Goal: Find specific page/section: Locate a particular part of the current website

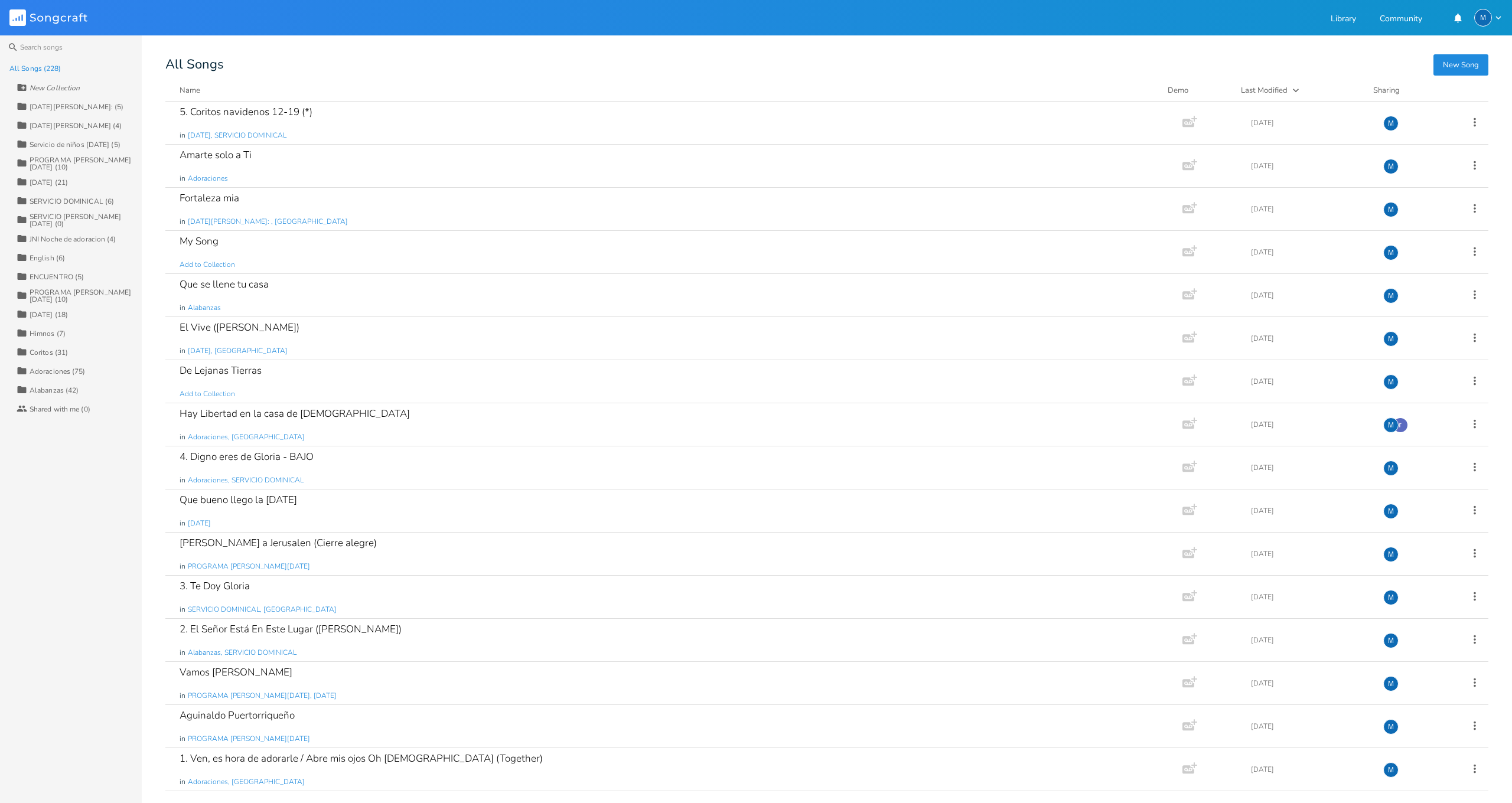
click at [34, 67] on div "All Songs (228)" at bounding box center [35, 68] width 52 height 7
click at [35, 67] on div "All Songs (228)" at bounding box center [35, 68] width 52 height 7
click at [37, 46] on input at bounding box center [71, 47] width 142 height 24
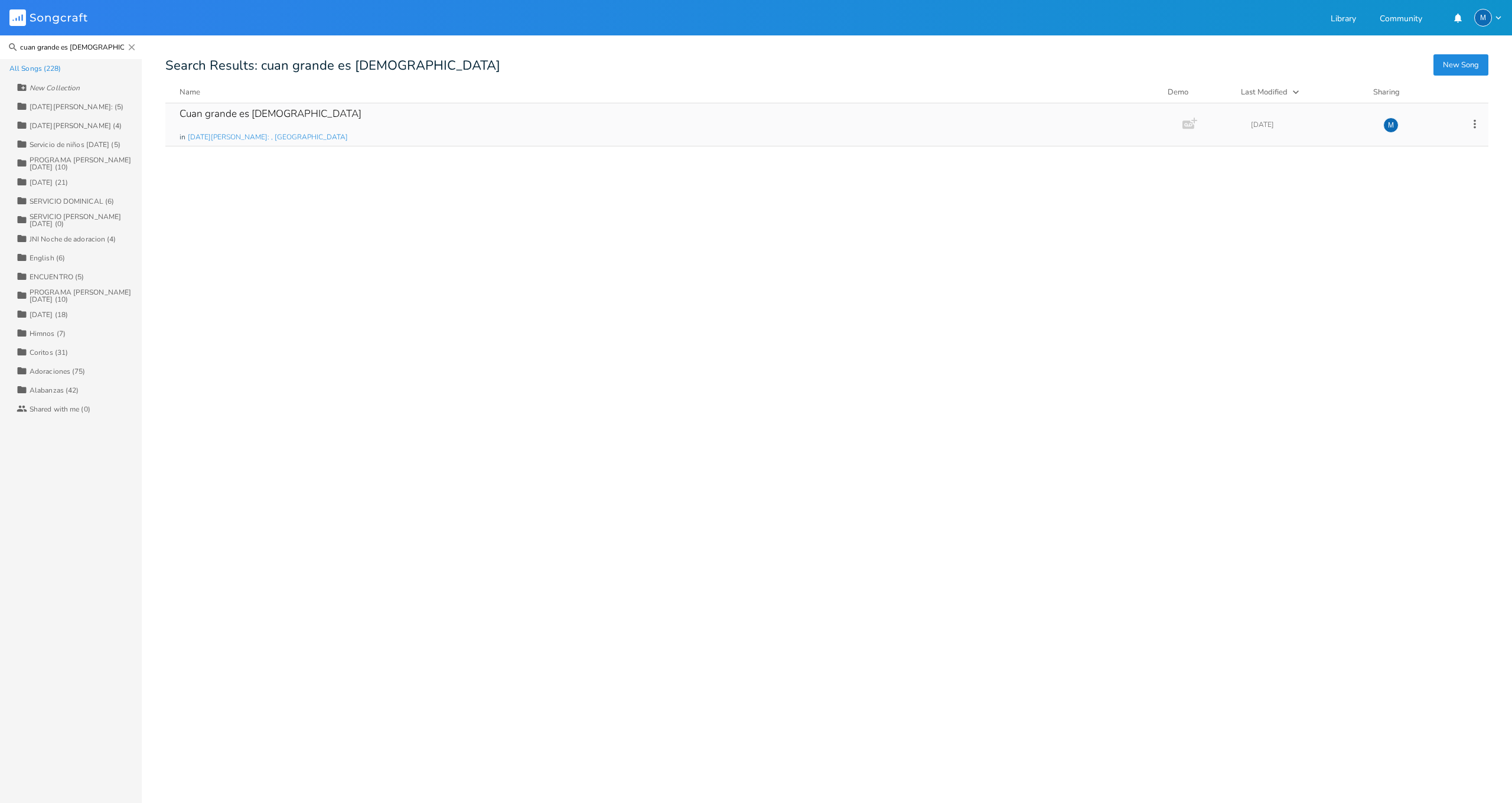
type input "cuan grande es [DEMOGRAPHIC_DATA]"
click at [221, 115] on div "Cuan grande es [DEMOGRAPHIC_DATA]" at bounding box center [271, 113] width 182 height 10
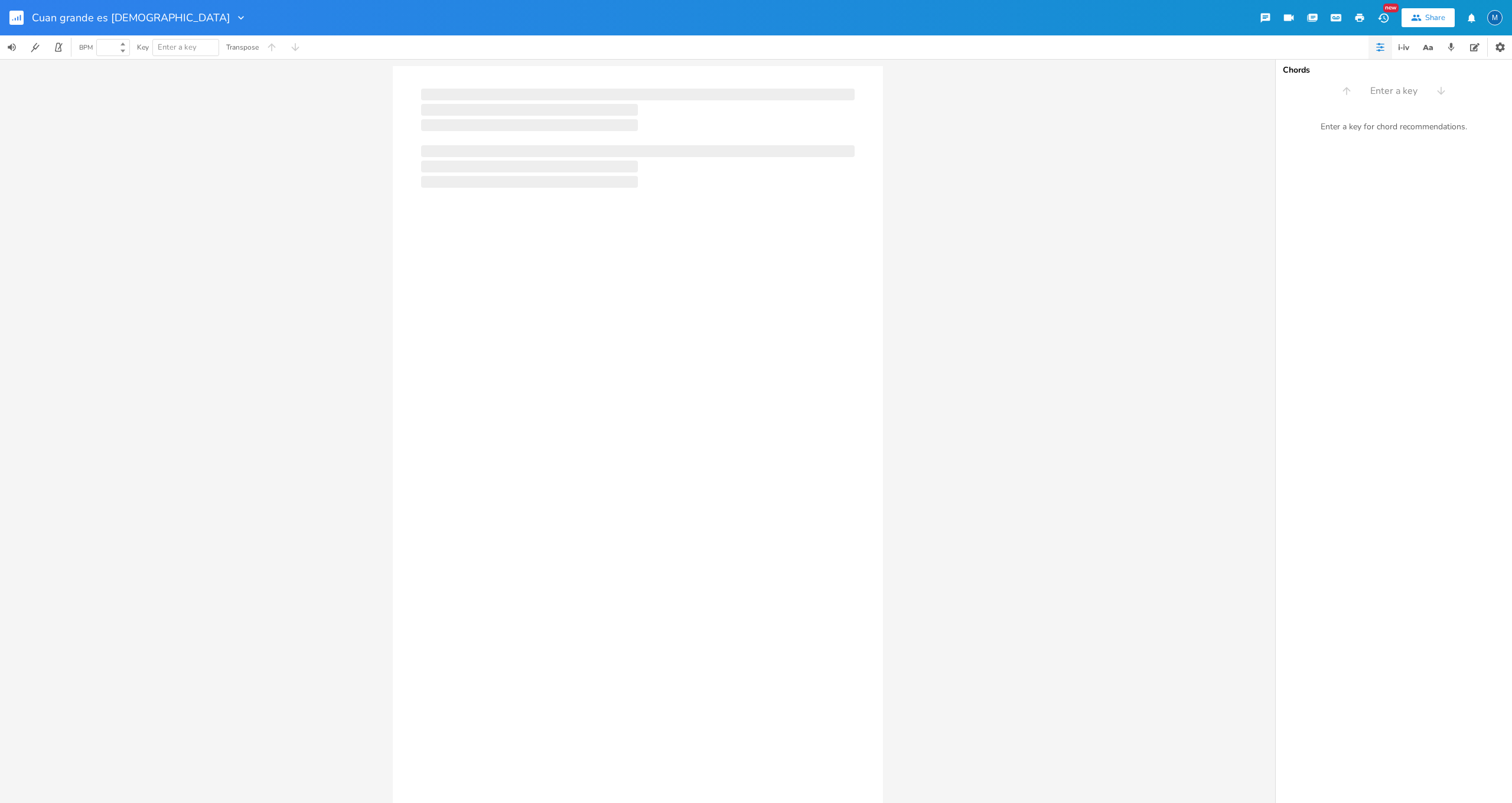
type input "100"
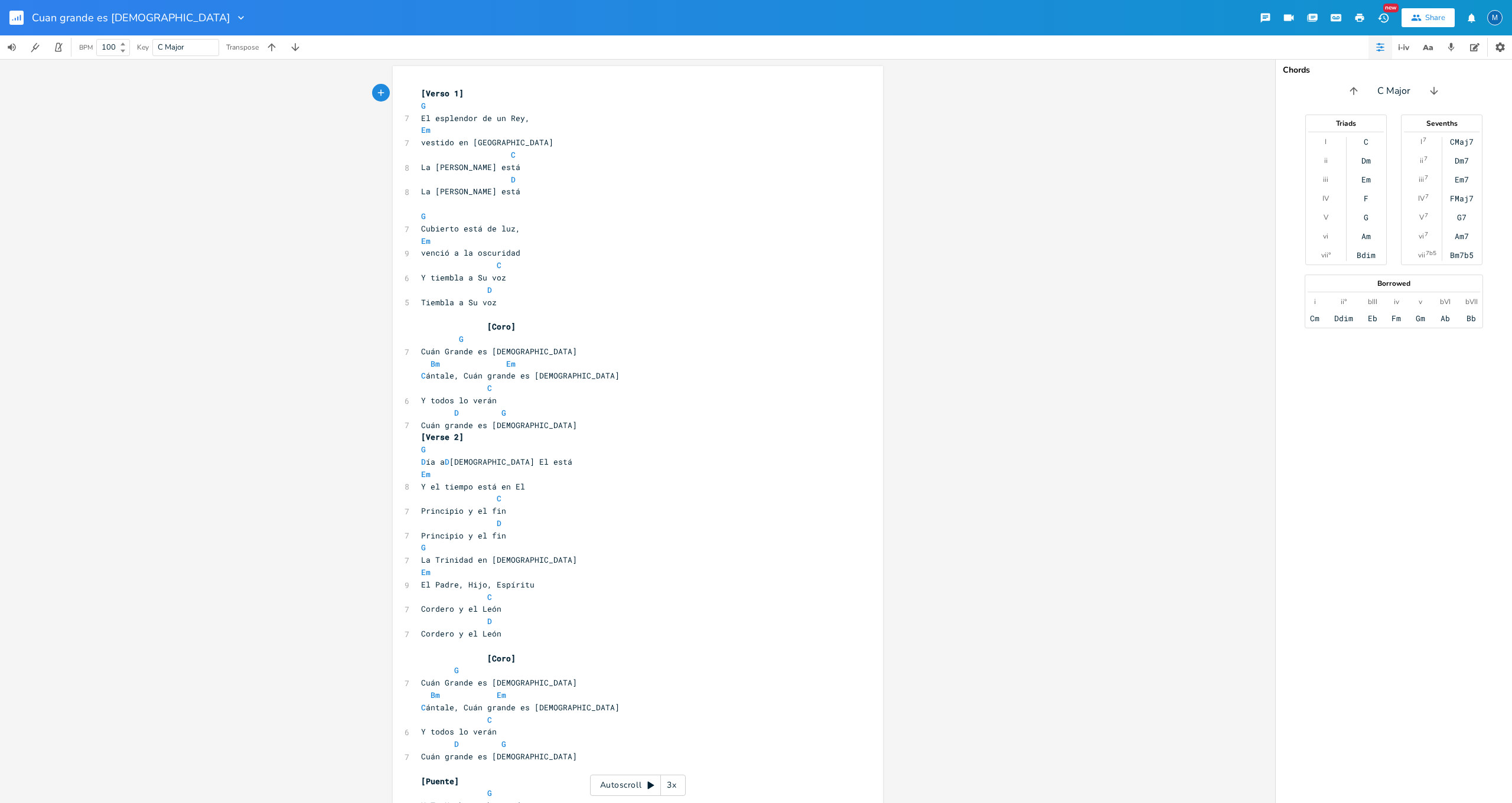
click at [1361, 20] on icon "button" at bounding box center [1360, 18] width 10 height 10
click at [1361, 16] on icon "button" at bounding box center [1360, 18] width 9 height 8
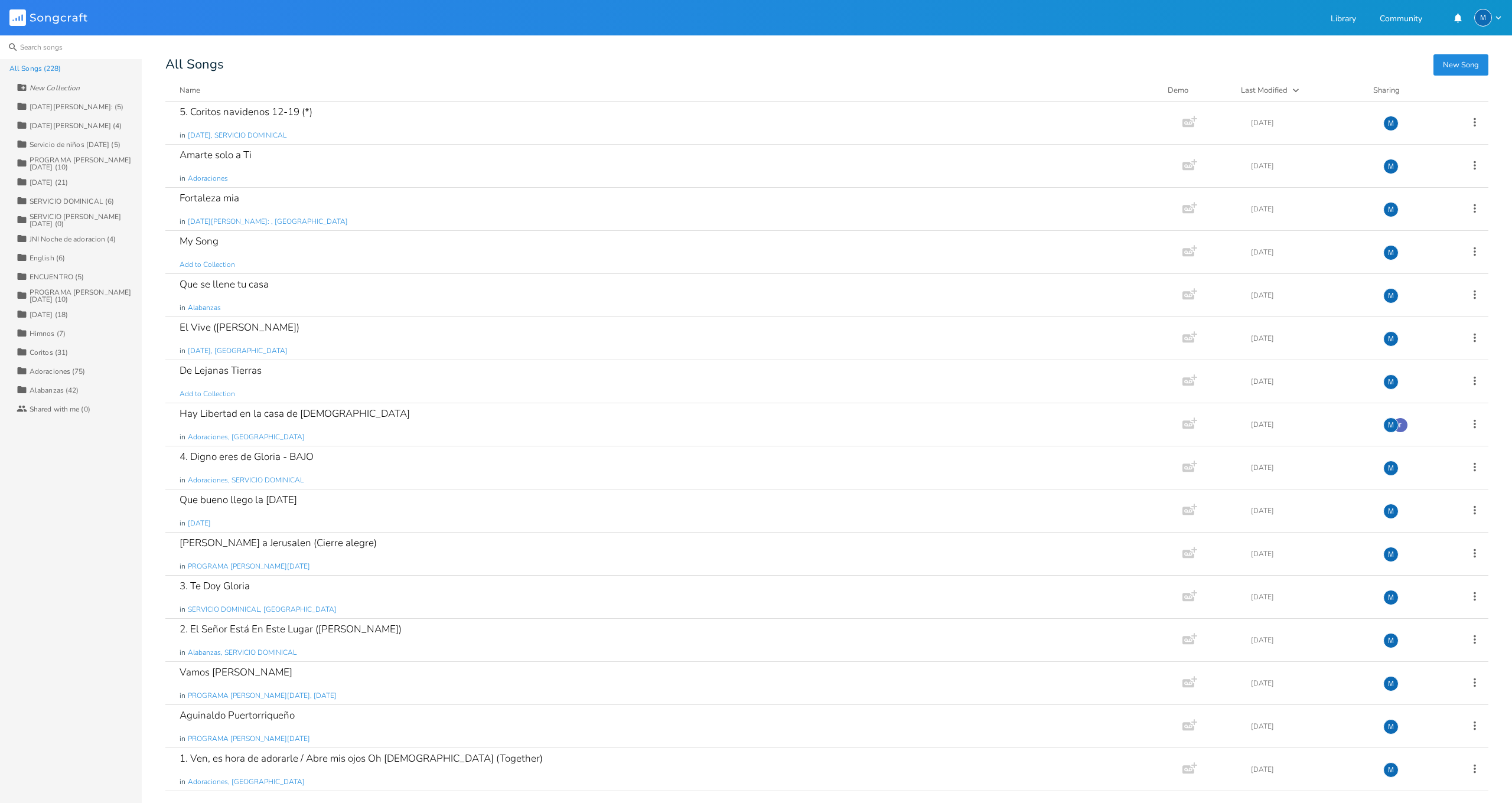
click at [43, 47] on input at bounding box center [71, 47] width 142 height 24
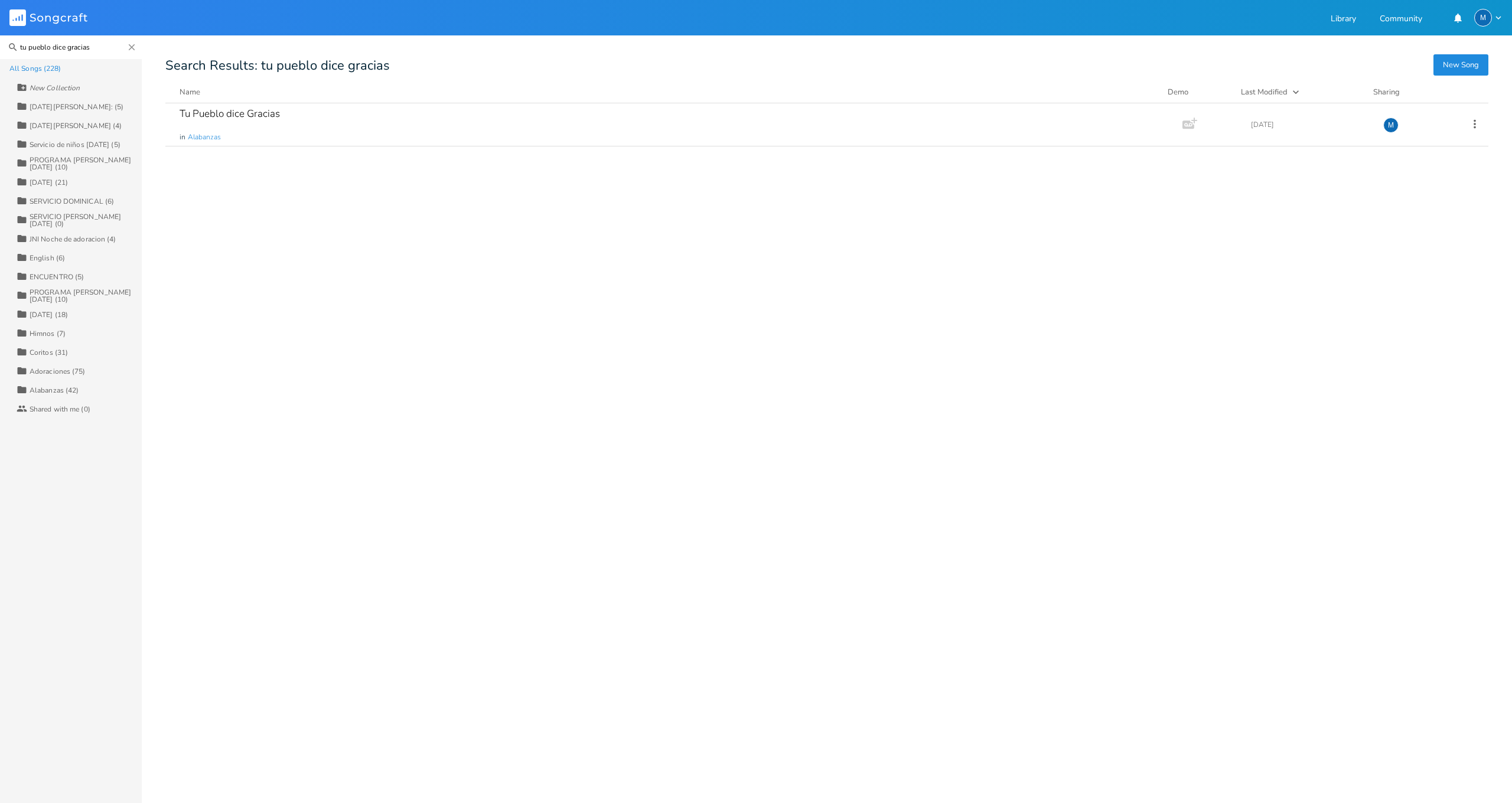
type input "tu pueblo dice gracias"
click at [212, 117] on div "Tu Pueblo dice Gracias" at bounding box center [230, 113] width 101 height 10
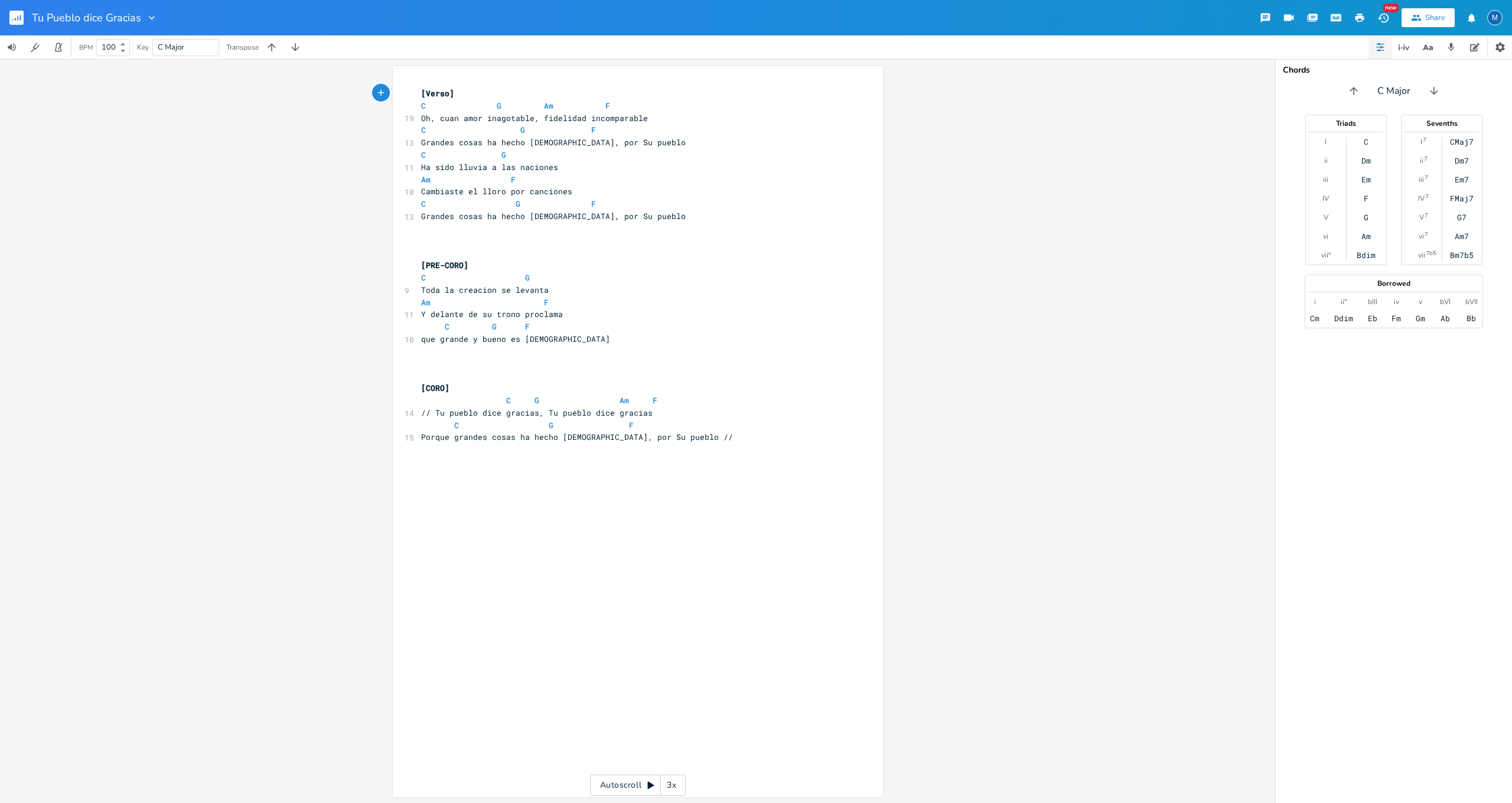
click at [1365, 217] on div "G" at bounding box center [1367, 217] width 5 height 10
click at [271, 49] on icon "button" at bounding box center [271, 47] width 12 height 12
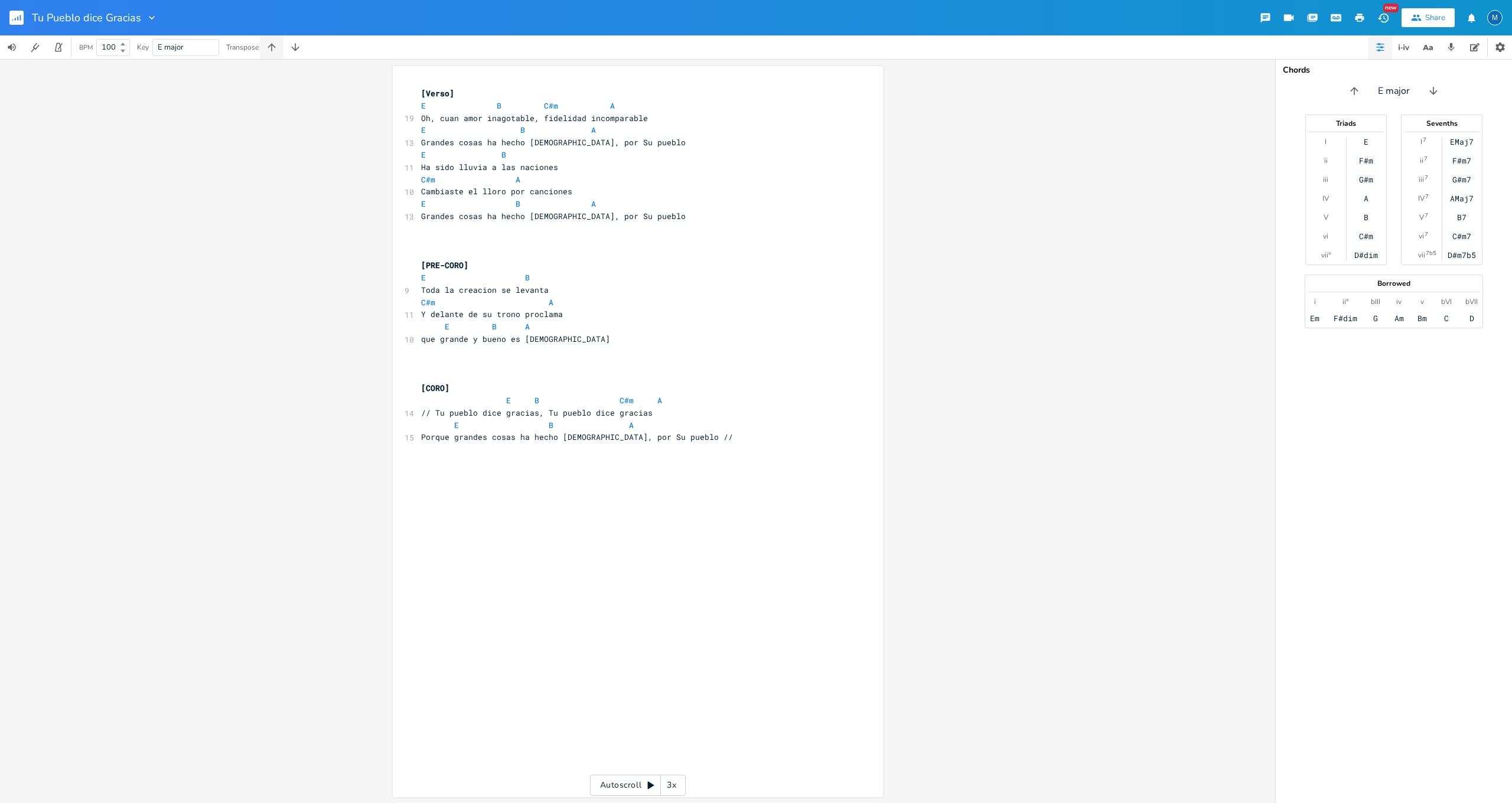
click at [271, 49] on icon "button" at bounding box center [271, 47] width 12 height 12
click at [1360, 22] on icon "button" at bounding box center [1360, 18] width 9 height 8
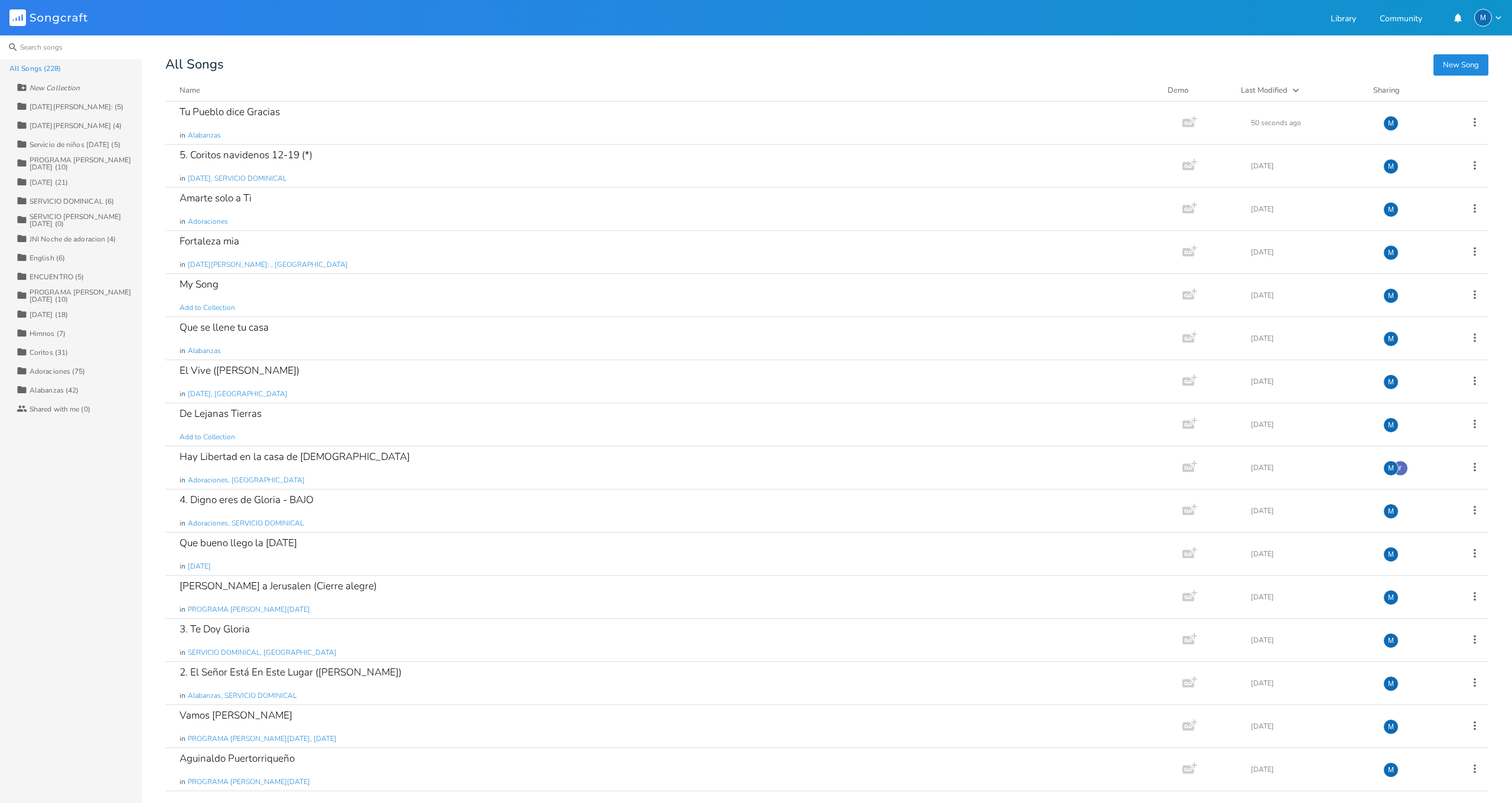
click at [42, 50] on input at bounding box center [71, 47] width 142 height 24
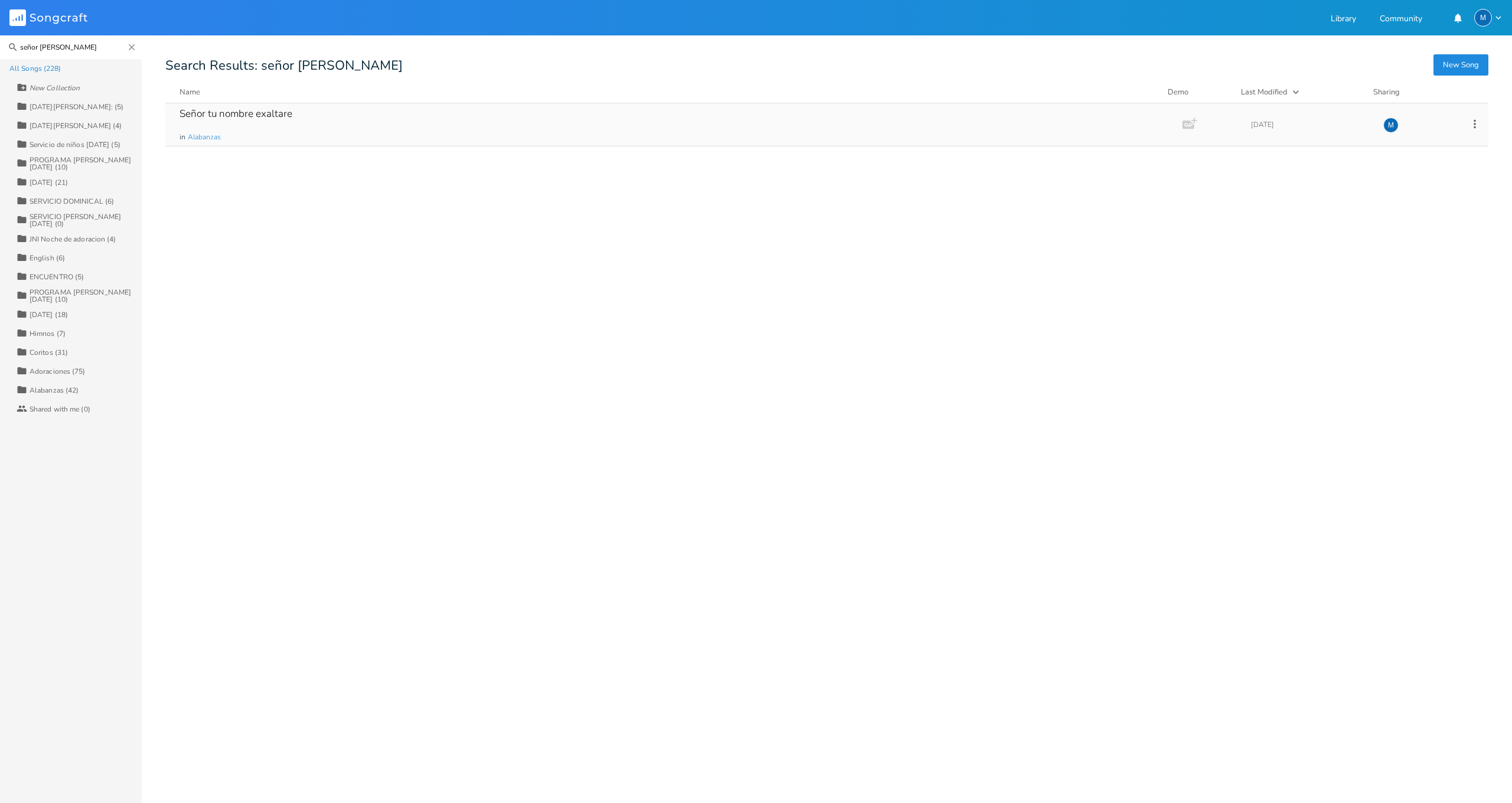
type input "señor [PERSON_NAME]"
click at [226, 113] on div "Señor tu nombre exaltare" at bounding box center [236, 113] width 113 height 10
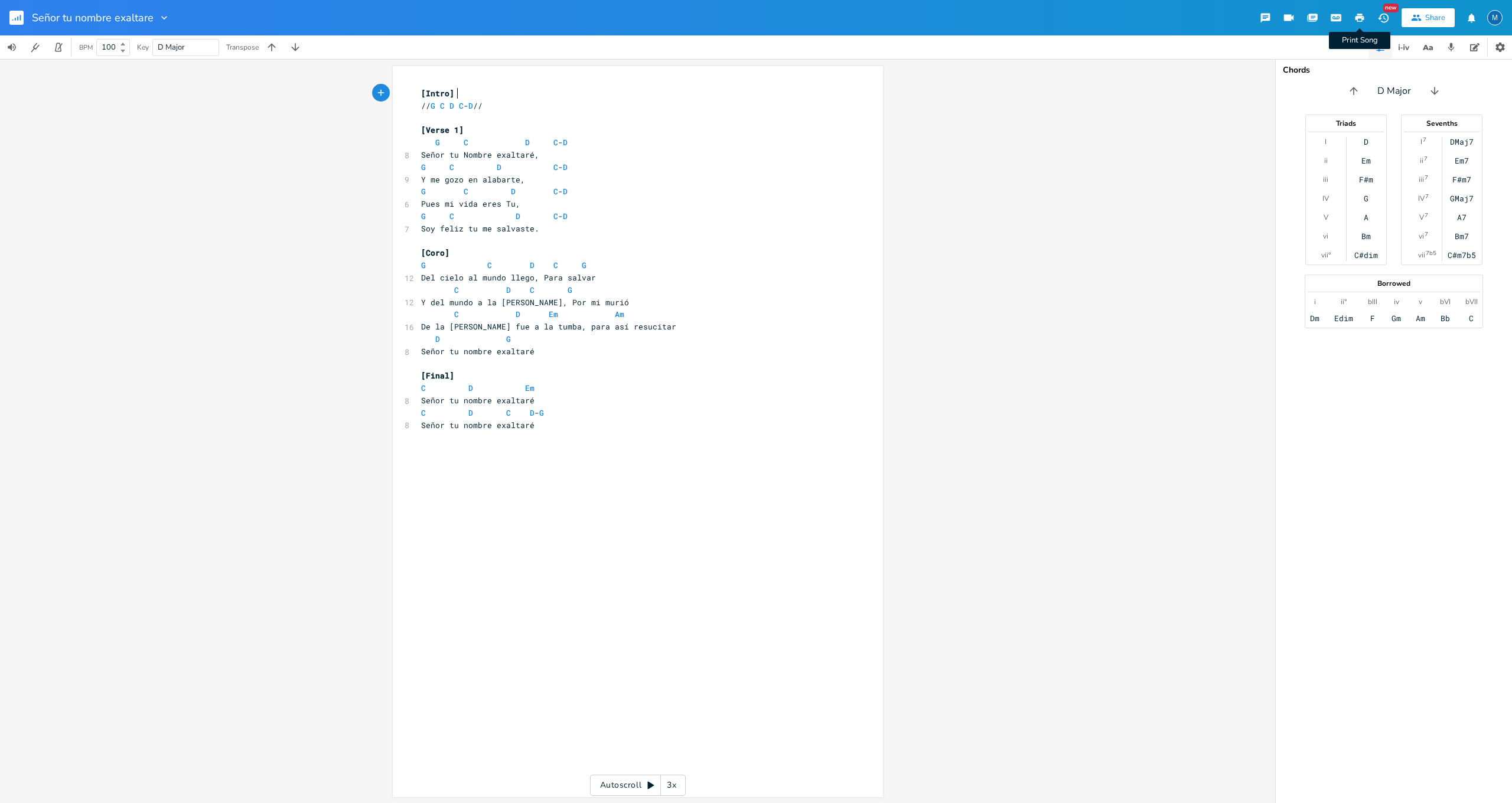
click at [1360, 19] on icon "button" at bounding box center [1360, 18] width 10 height 10
click at [1365, 19] on icon "button" at bounding box center [1360, 18] width 10 height 10
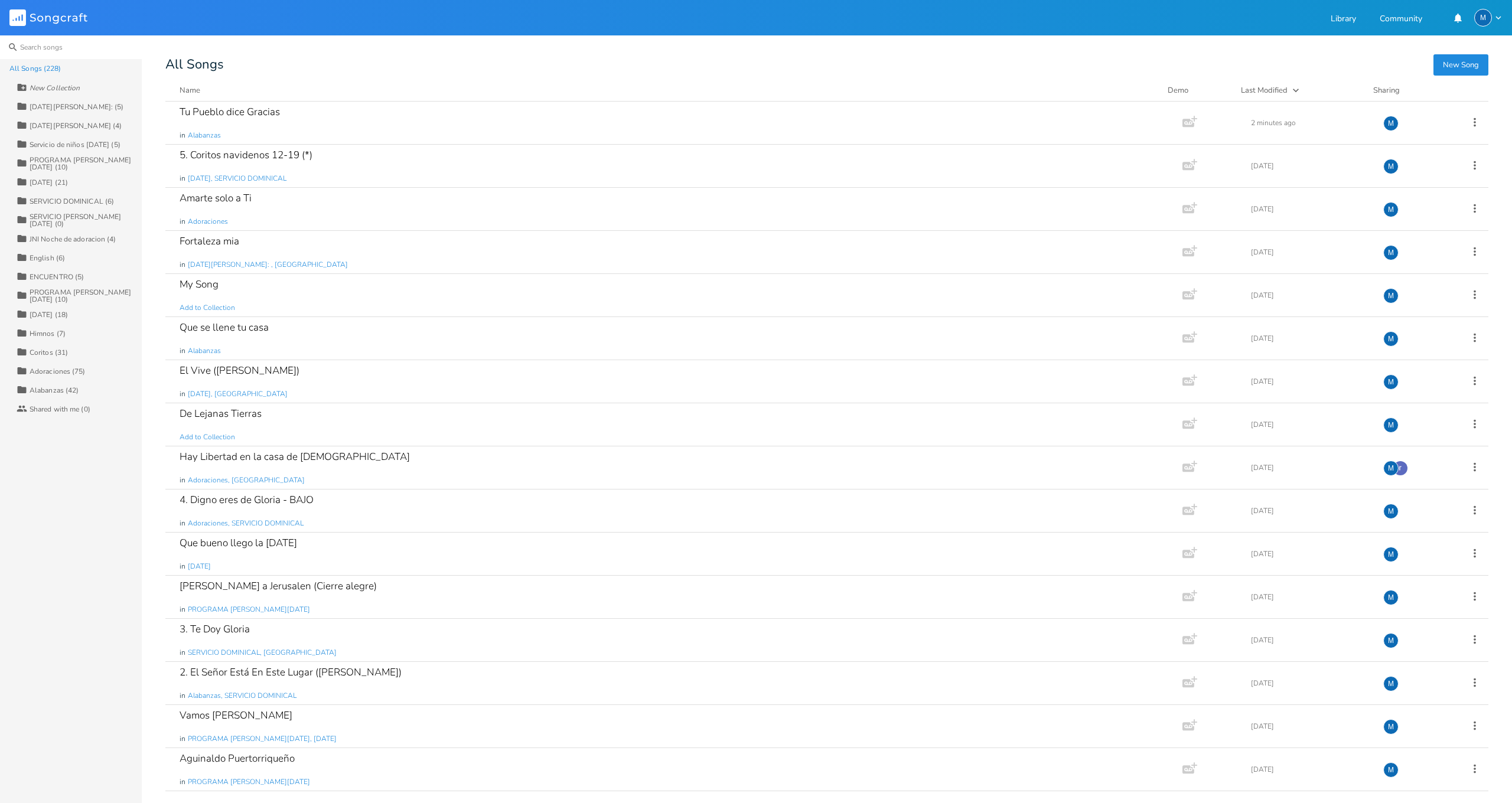
click at [35, 46] on input at bounding box center [71, 47] width 142 height 24
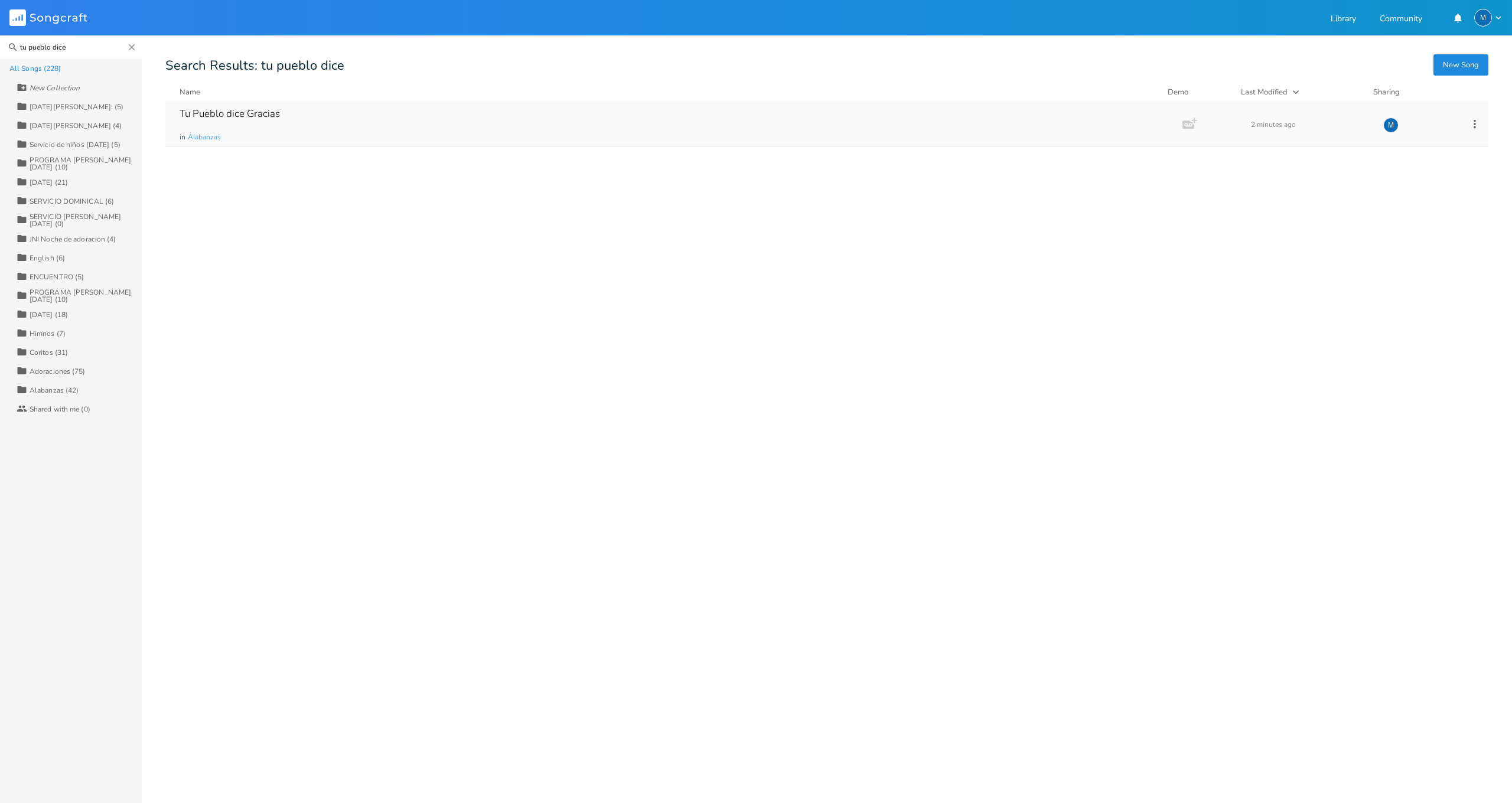
type input "tu pueblo dice"
click at [220, 109] on div "Tu Pueblo dice Gracias" at bounding box center [230, 113] width 101 height 10
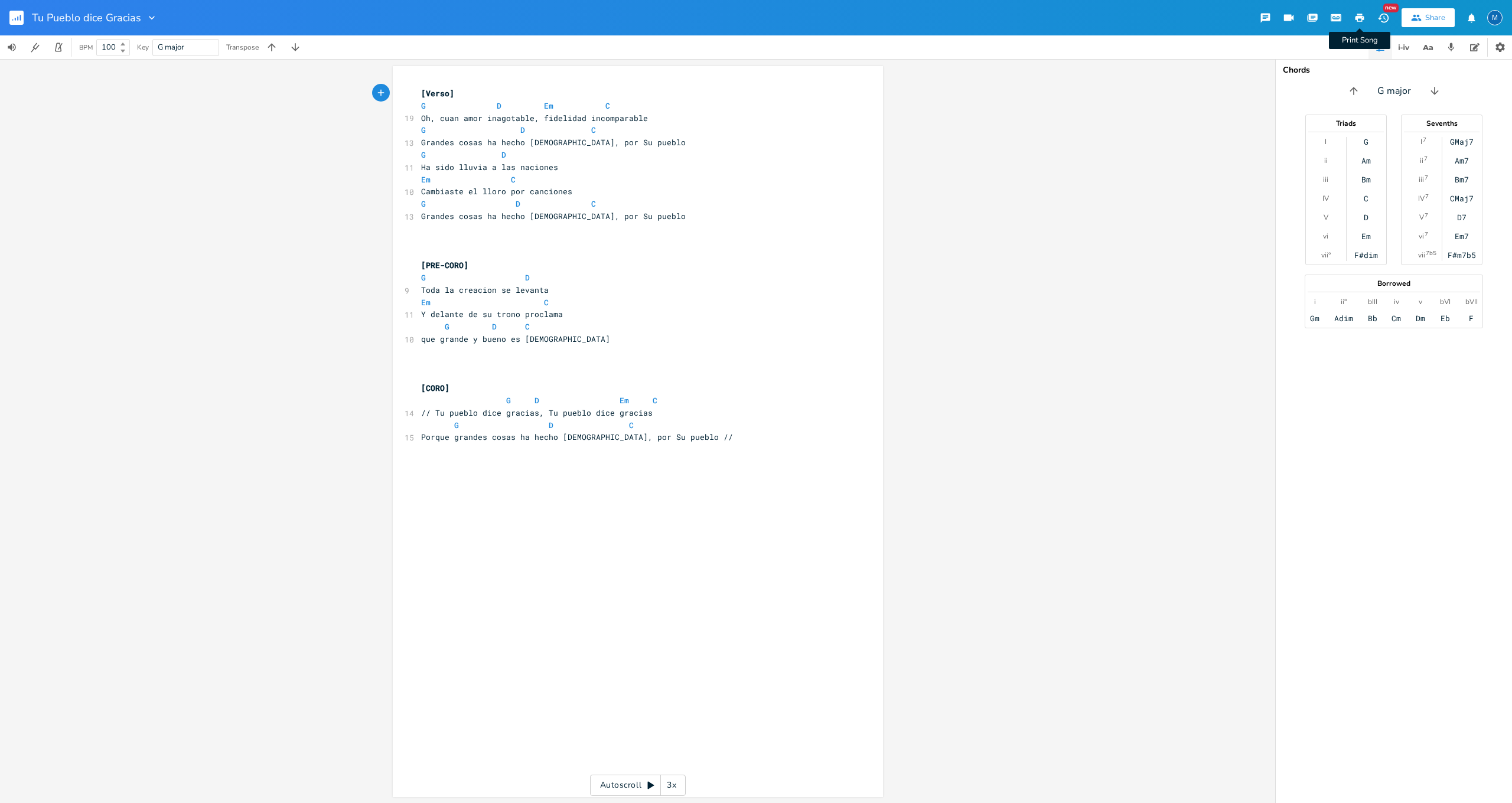
click at [1360, 19] on icon "button" at bounding box center [1360, 18] width 10 height 10
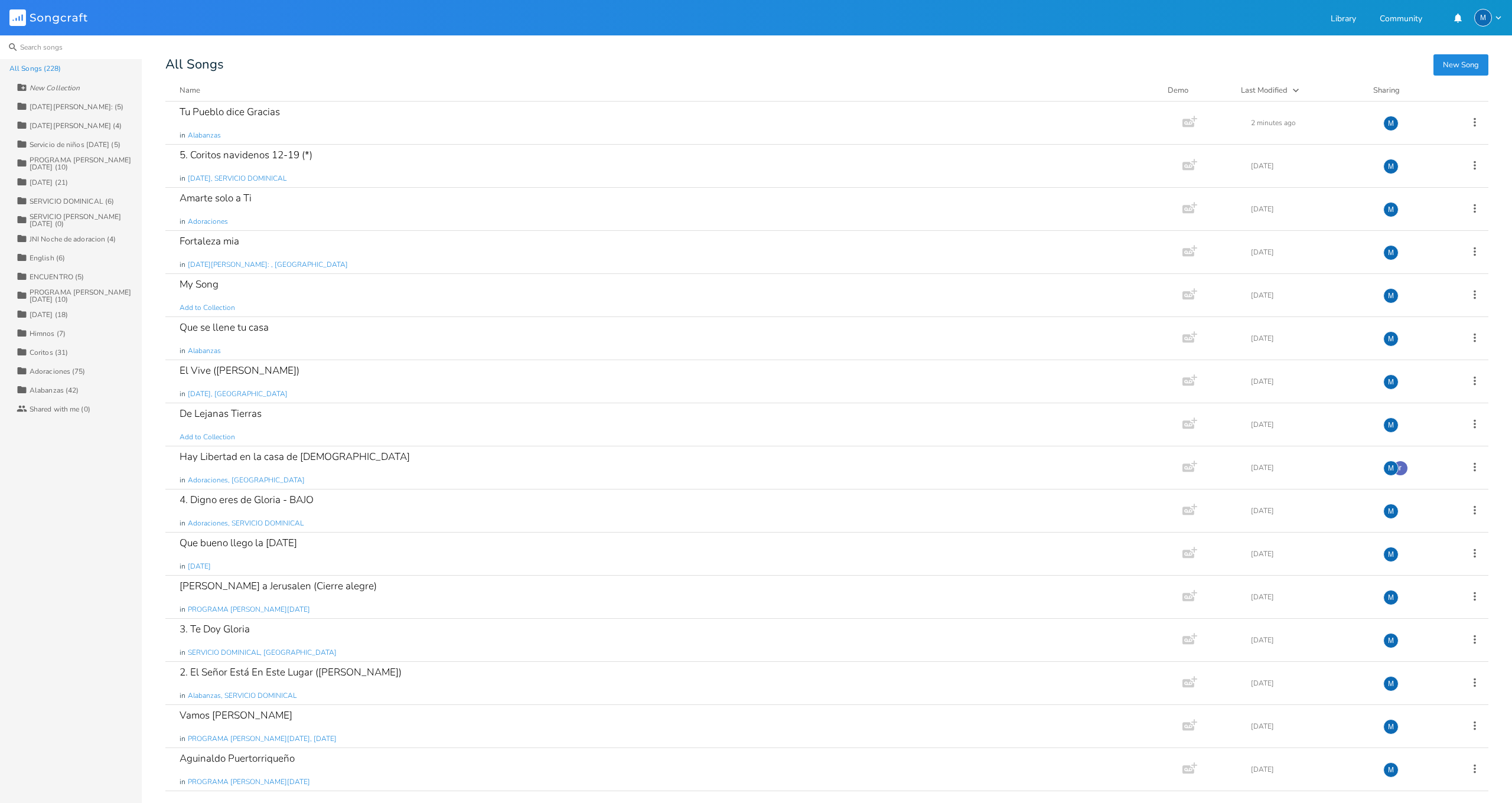
click at [35, 49] on input at bounding box center [71, 47] width 142 height 24
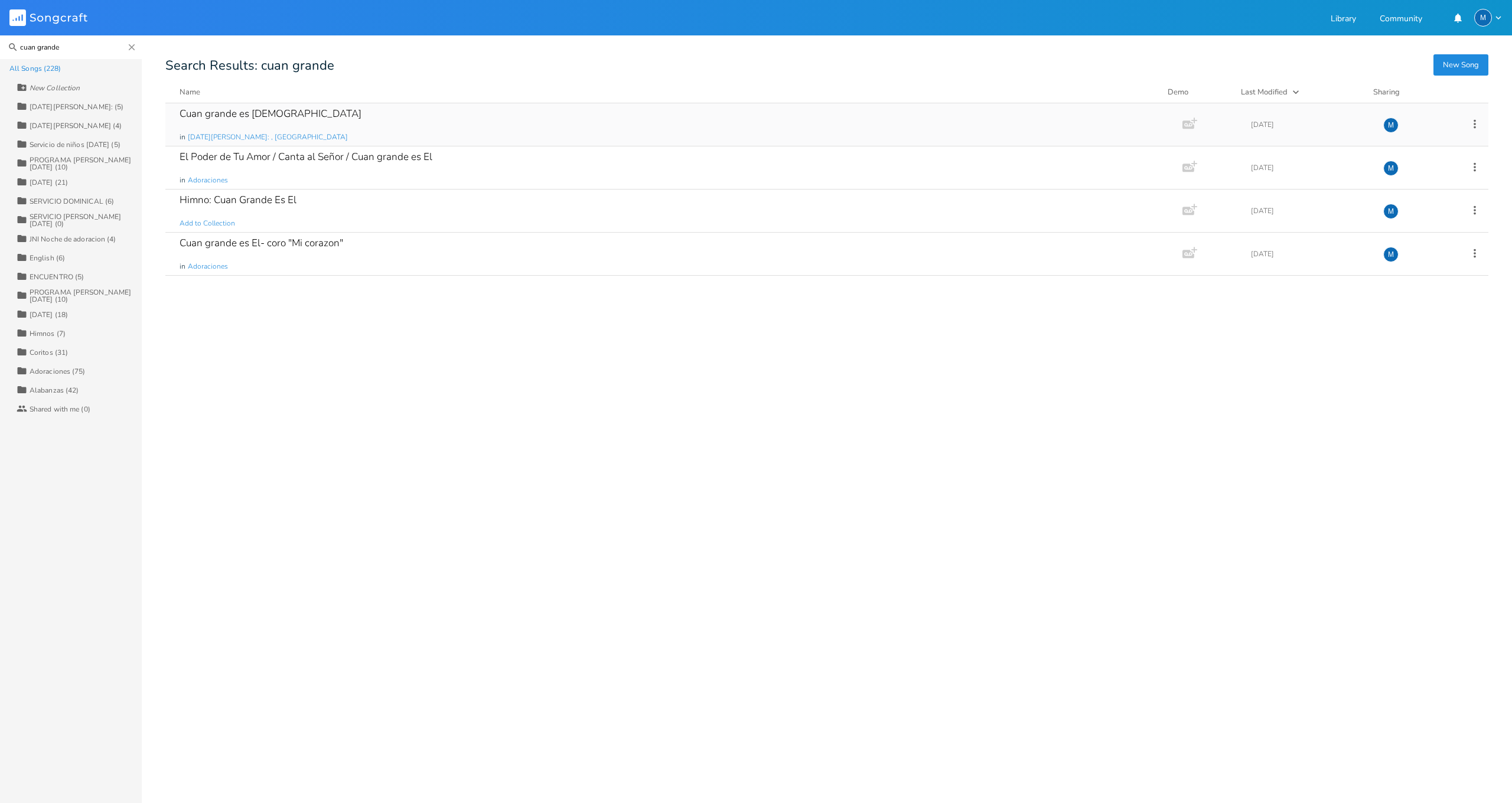
type input "cuan grande"
click at [216, 114] on div "Cuan grande es [DEMOGRAPHIC_DATA]" at bounding box center [271, 113] width 182 height 10
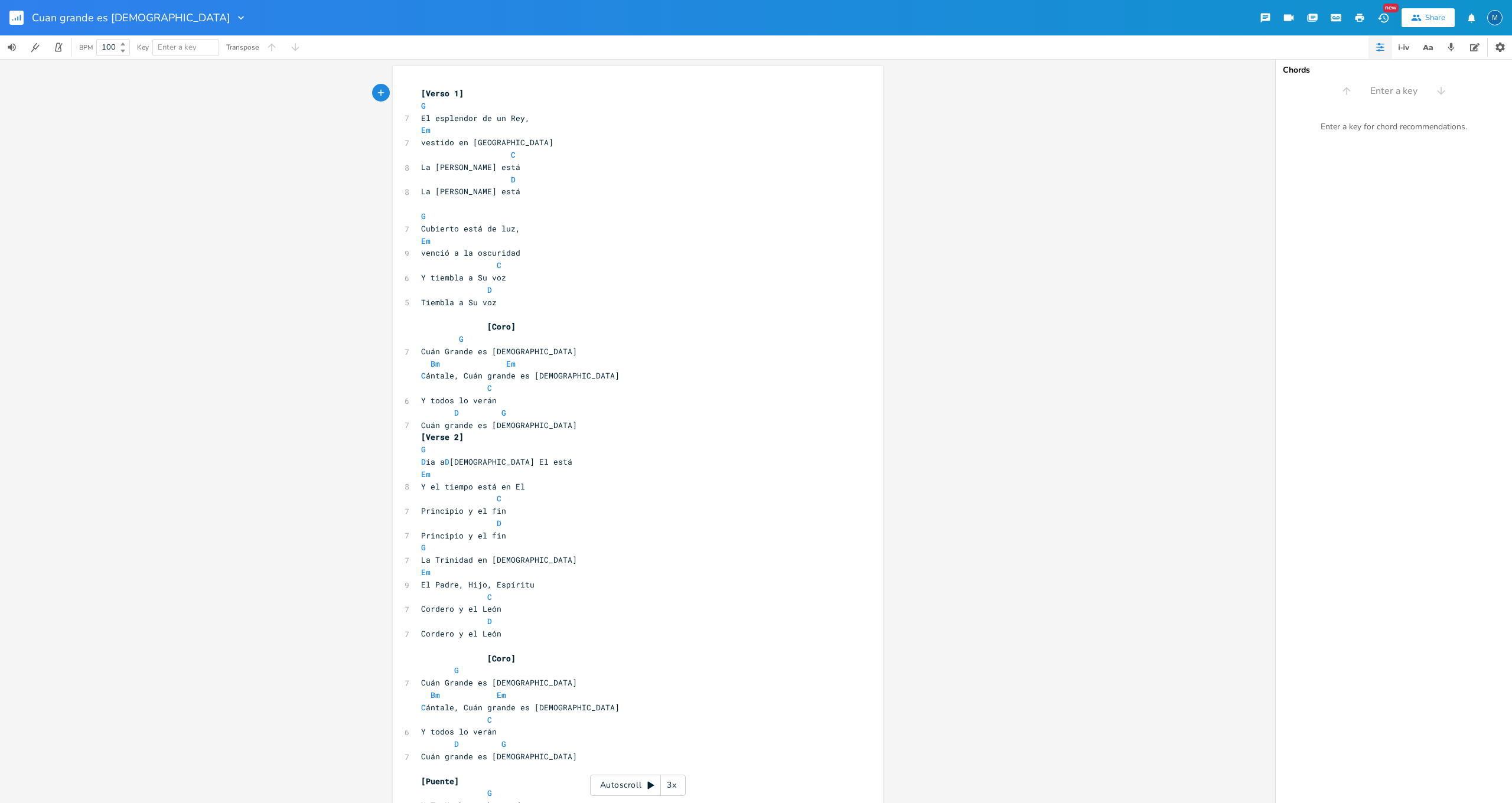
click at [1357, 19] on icon "button" at bounding box center [1360, 18] width 9 height 8
